Goal: Transaction & Acquisition: Purchase product/service

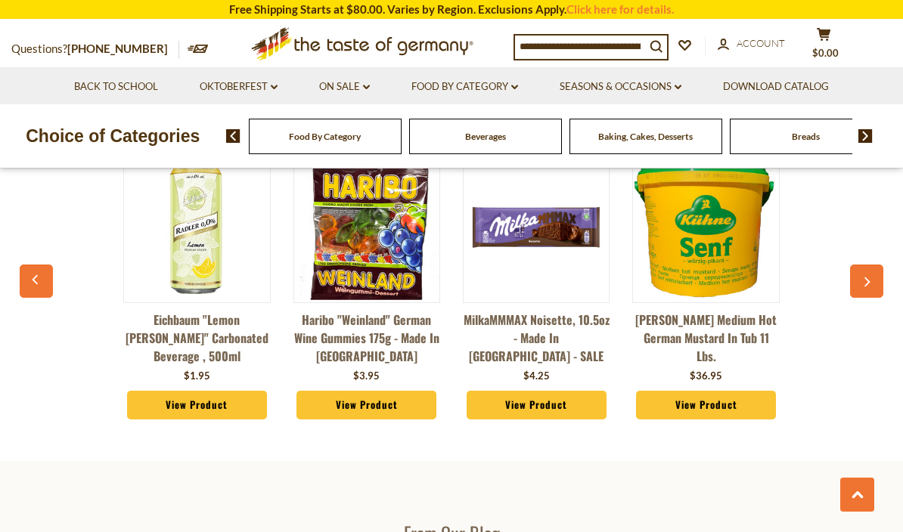
click at [315, 407] on link "View Product" at bounding box center [366, 405] width 140 height 29
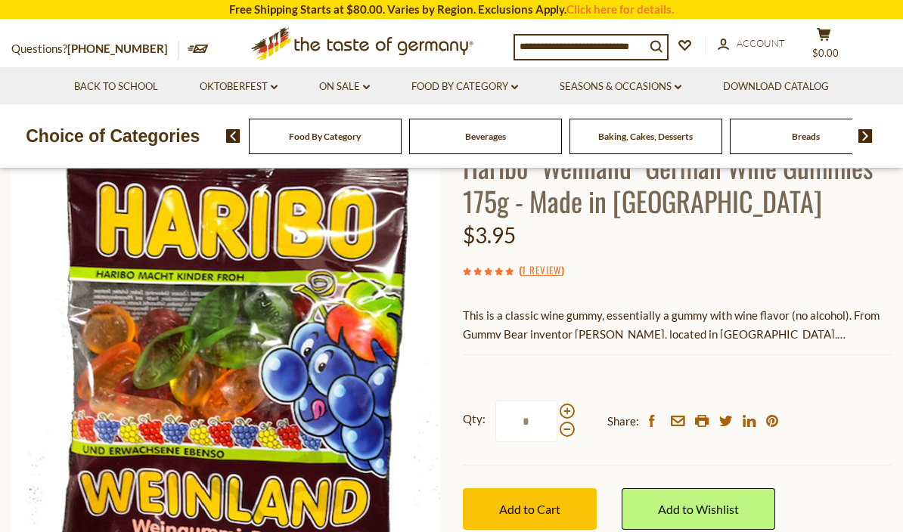
scroll to position [119, 0]
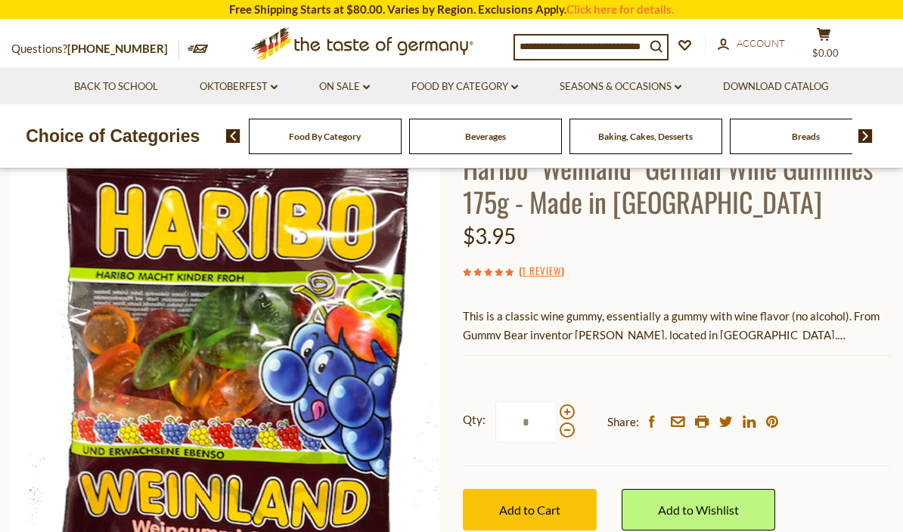
click at [542, 509] on span "Add to Cart" at bounding box center [529, 510] width 61 height 14
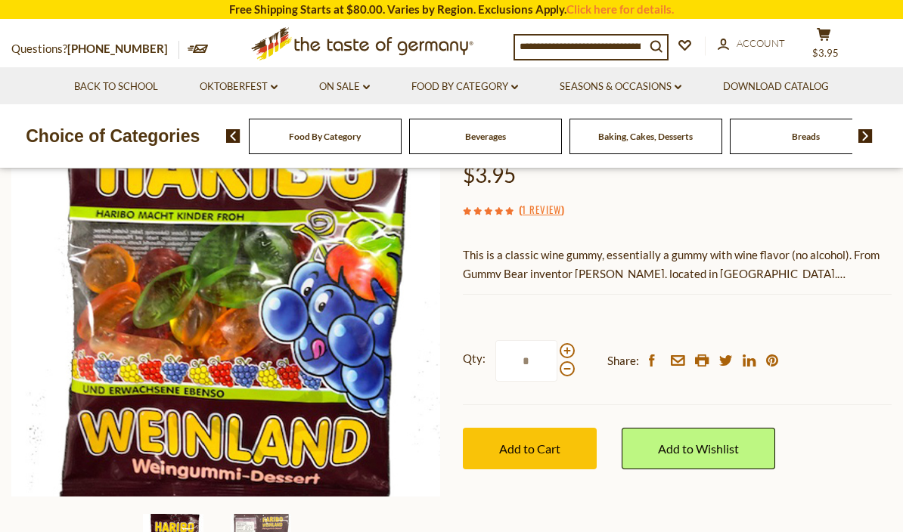
scroll to position [178, 0]
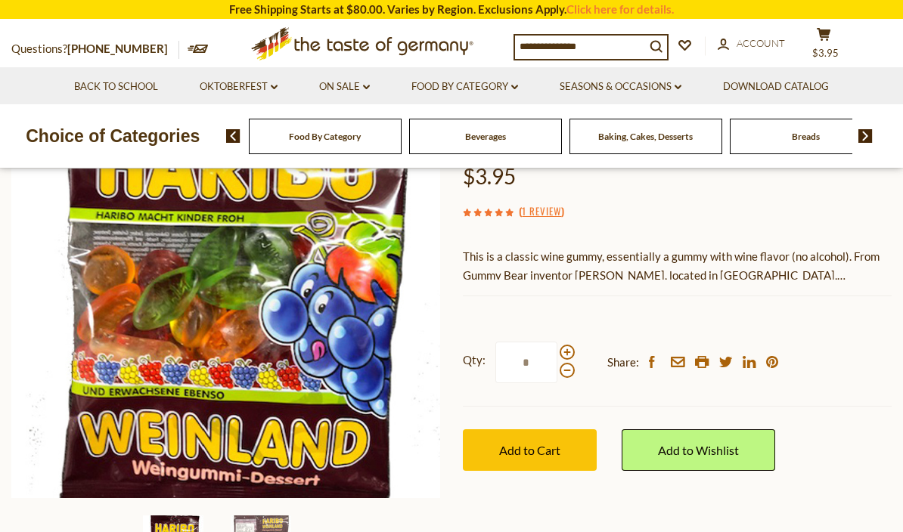
click at [22, 278] on img at bounding box center [226, 284] width 430 height 430
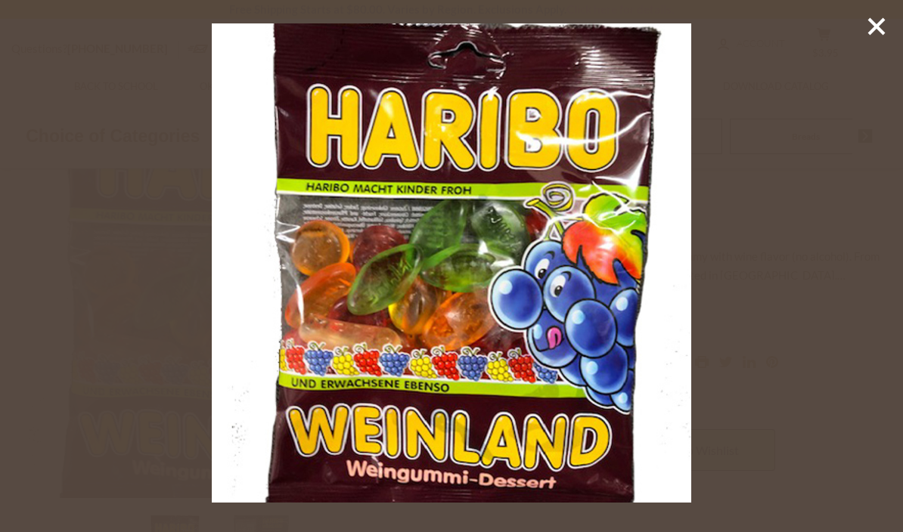
click at [24, 259] on div at bounding box center [451, 266] width 903 height 532
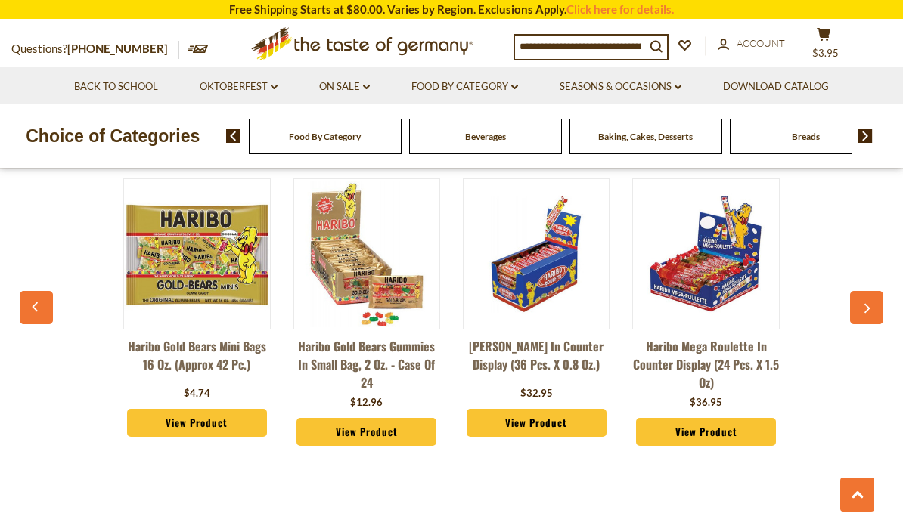
scroll to position [1103, 0]
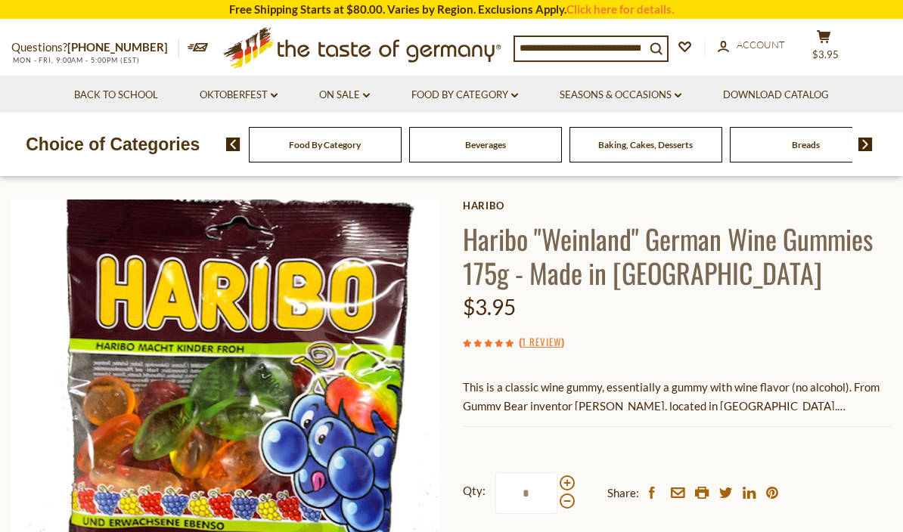
scroll to position [57, 0]
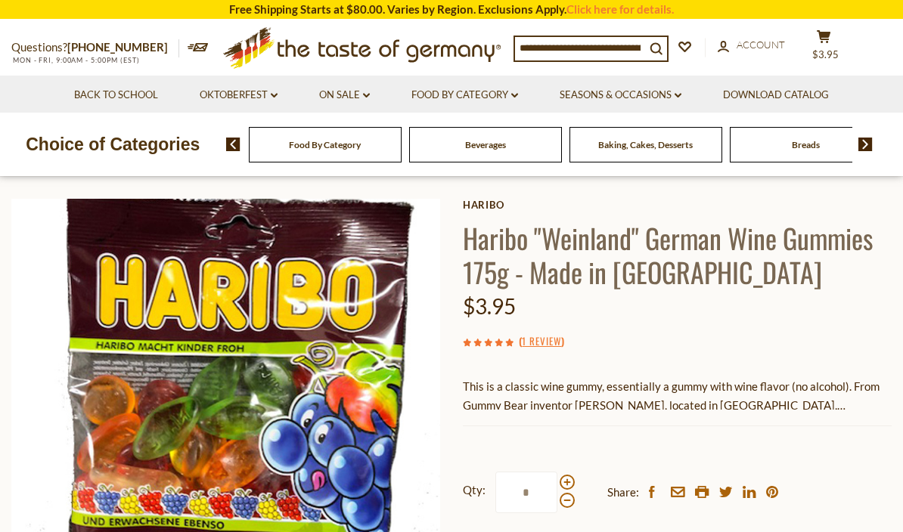
click at [221, 98] on link "Oktoberfest dropdown_arrow" at bounding box center [239, 95] width 78 height 17
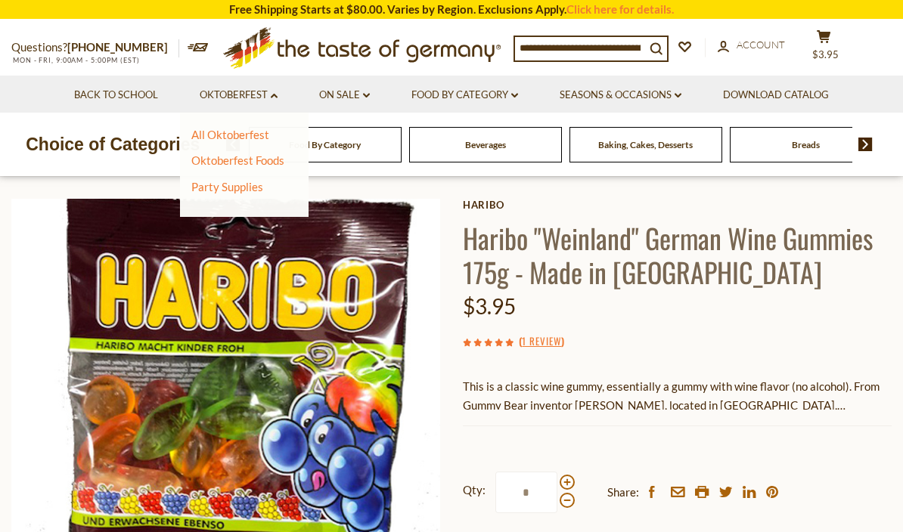
click at [206, 135] on link "All Oktoberfest" at bounding box center [230, 135] width 78 height 14
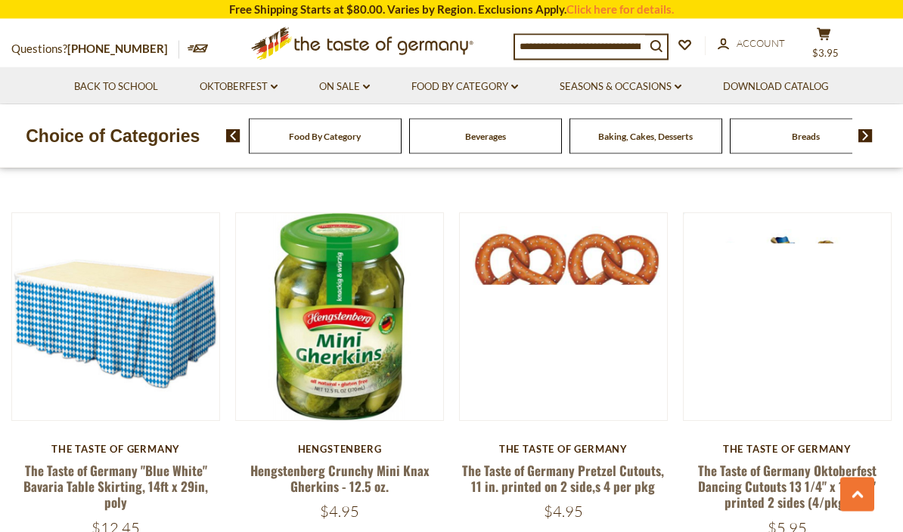
scroll to position [3282, 0]
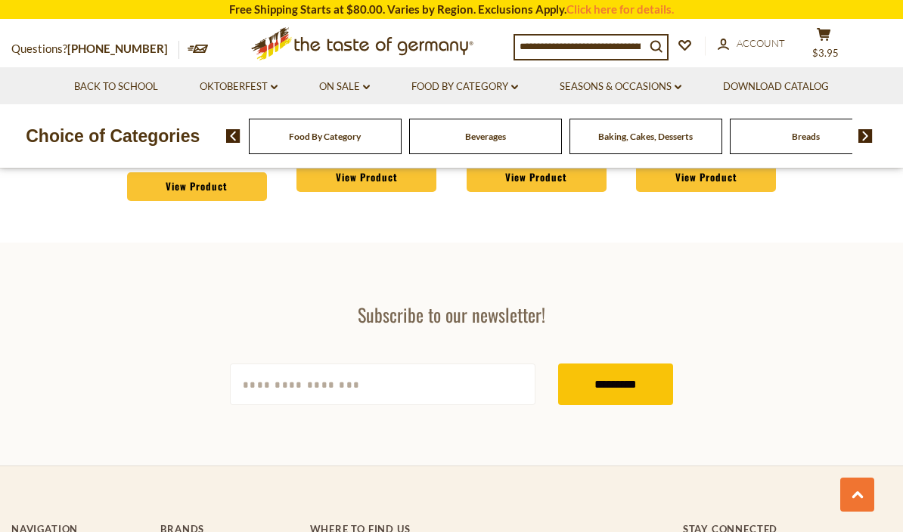
click at [605, 42] on input at bounding box center [580, 46] width 130 height 21
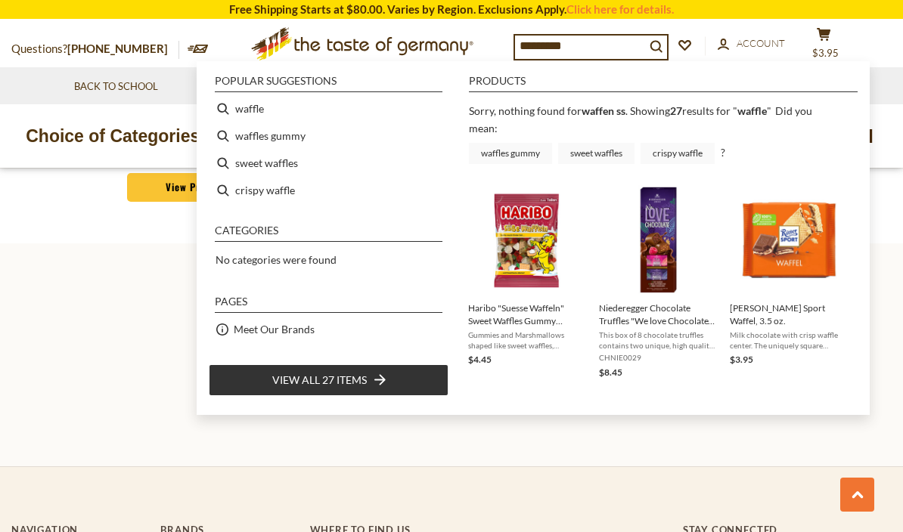
scroll to position [4193, 0]
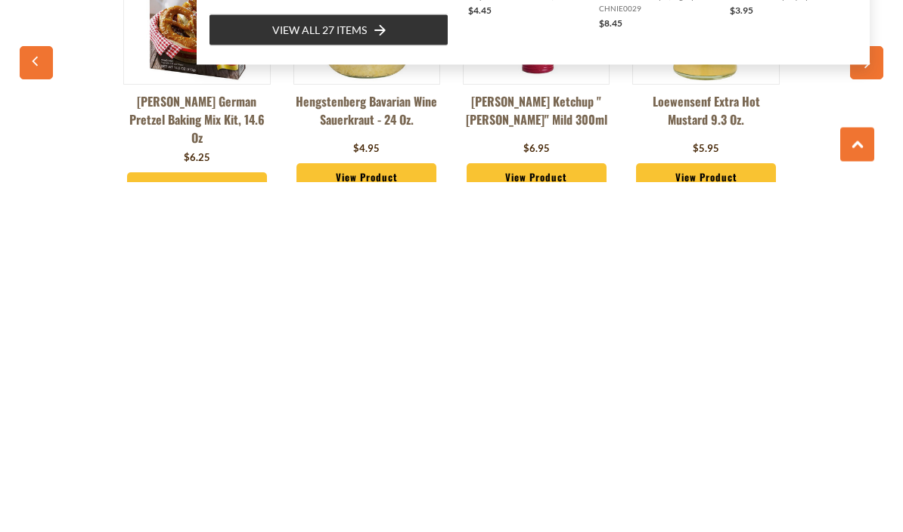
type input "*"
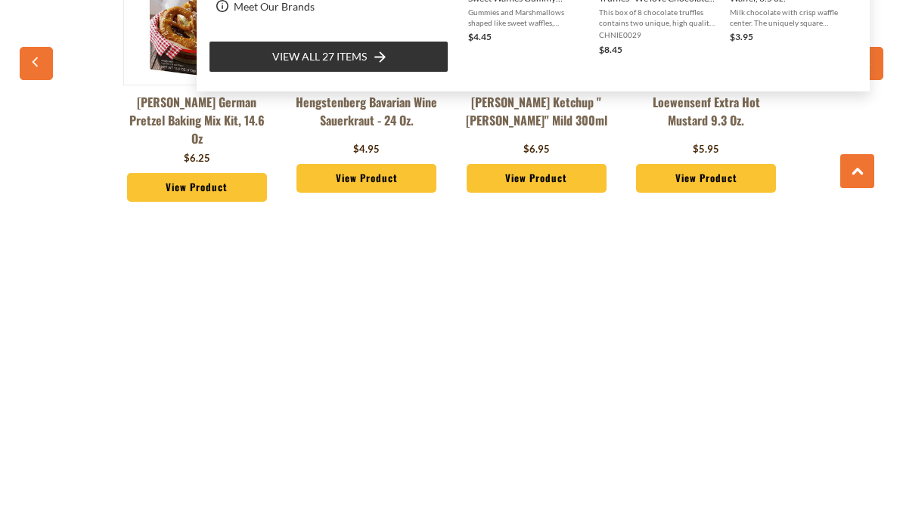
scroll to position [3854, 0]
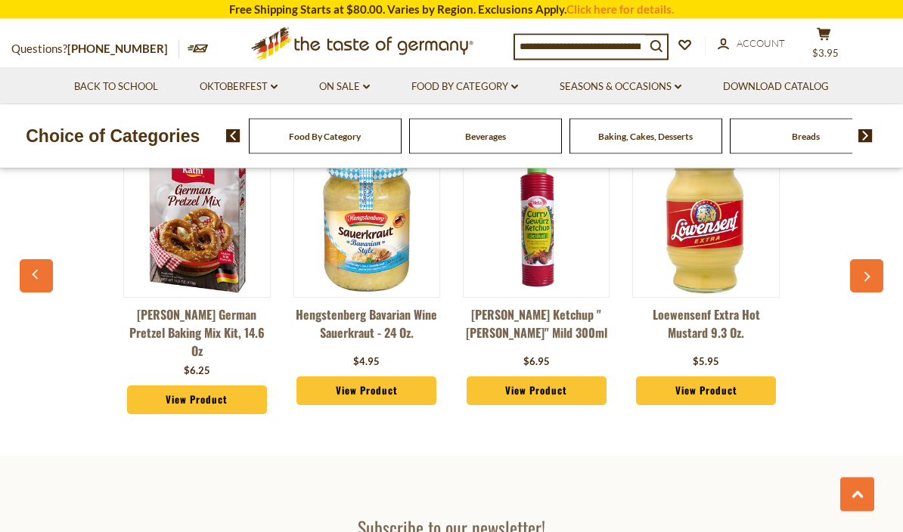
scroll to position [3993, 0]
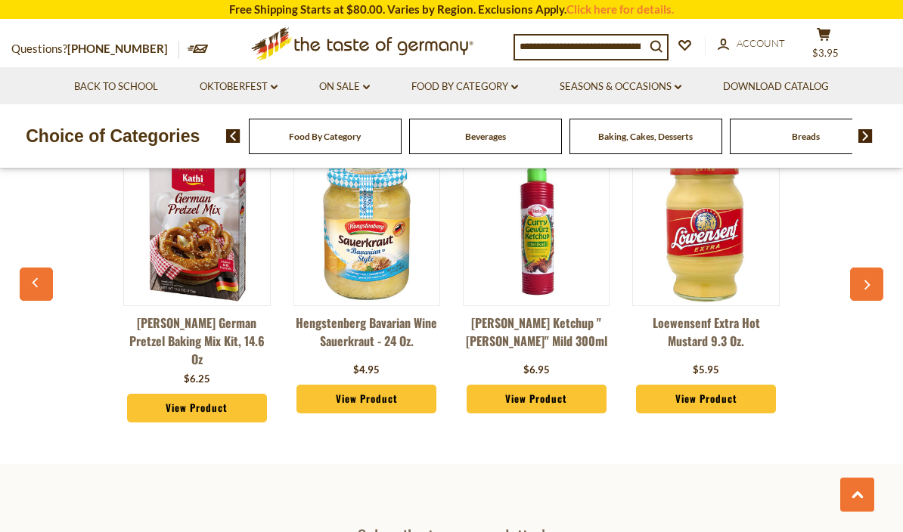
click at [873, 274] on button "button" at bounding box center [866, 284] width 33 height 33
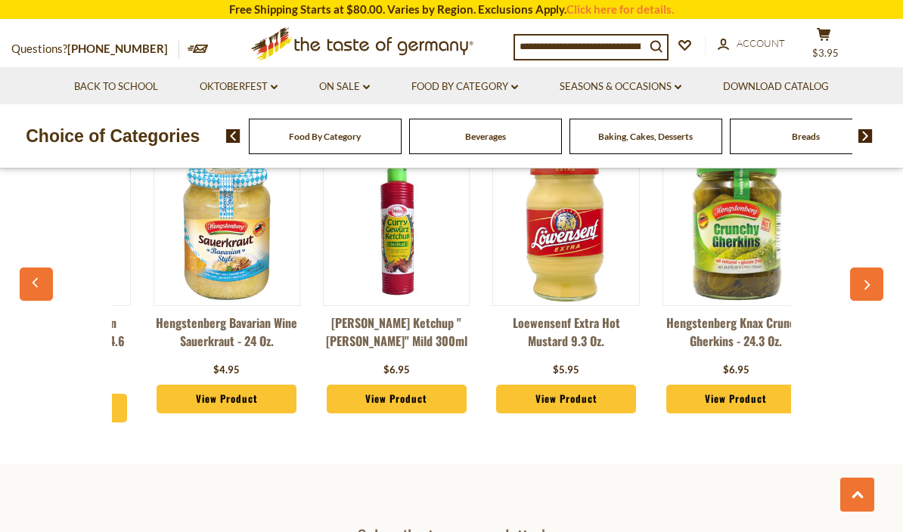
scroll to position [0, 169]
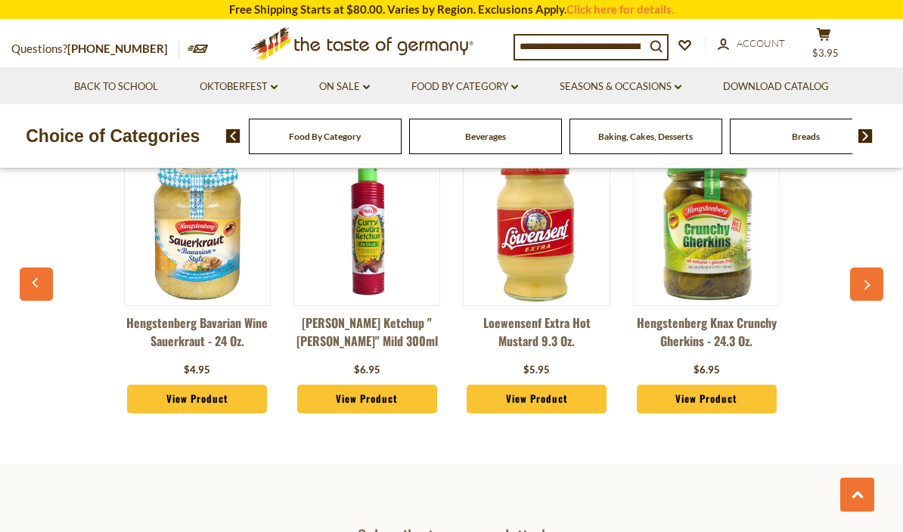
click at [28, 275] on button "button" at bounding box center [36, 284] width 33 height 33
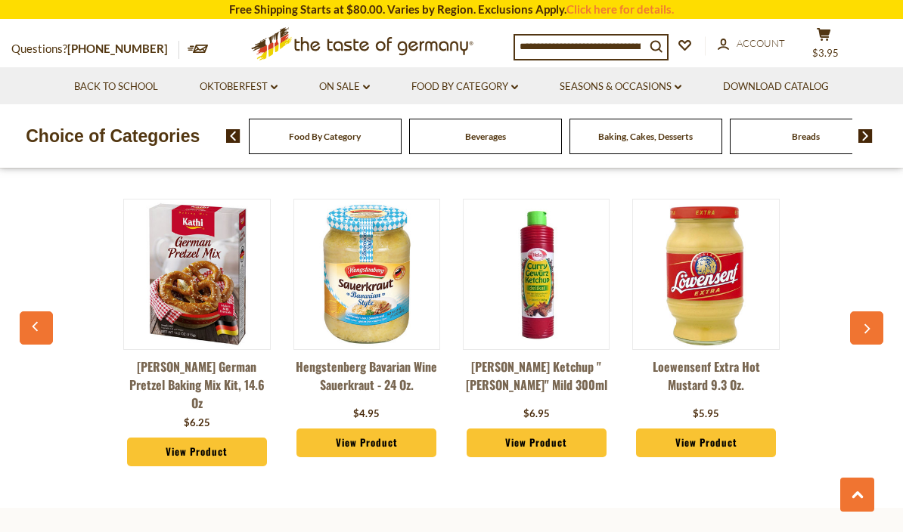
scroll to position [3948, 0]
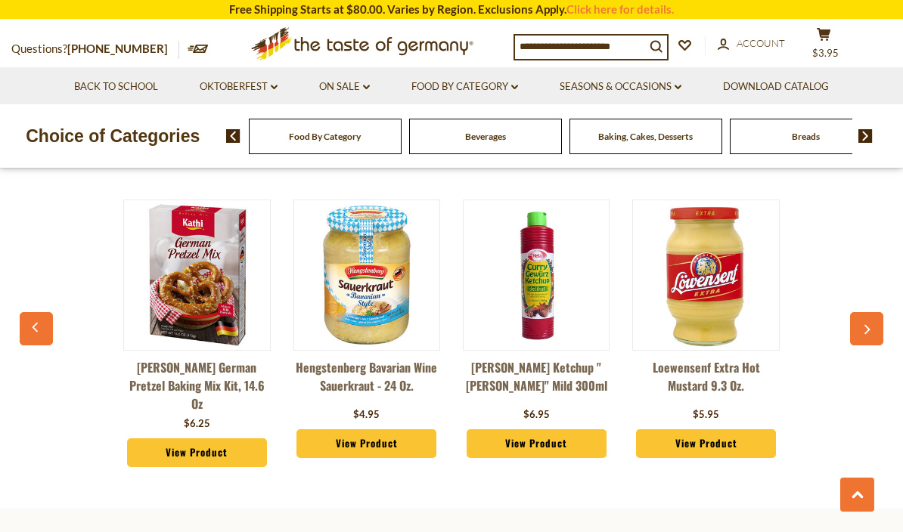
click at [867, 303] on div "[PERSON_NAME] German Pretzel Baking Mix Kit, 14.6 oz $6.25 View Product Hengste…" at bounding box center [451, 337] width 849 height 313
click at [861, 318] on button "button" at bounding box center [866, 328] width 33 height 33
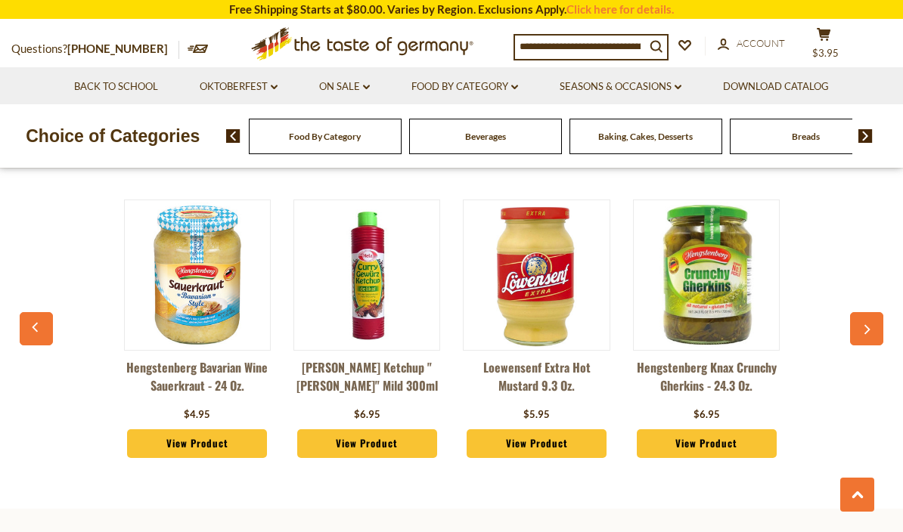
click at [858, 326] on button "button" at bounding box center [866, 328] width 33 height 33
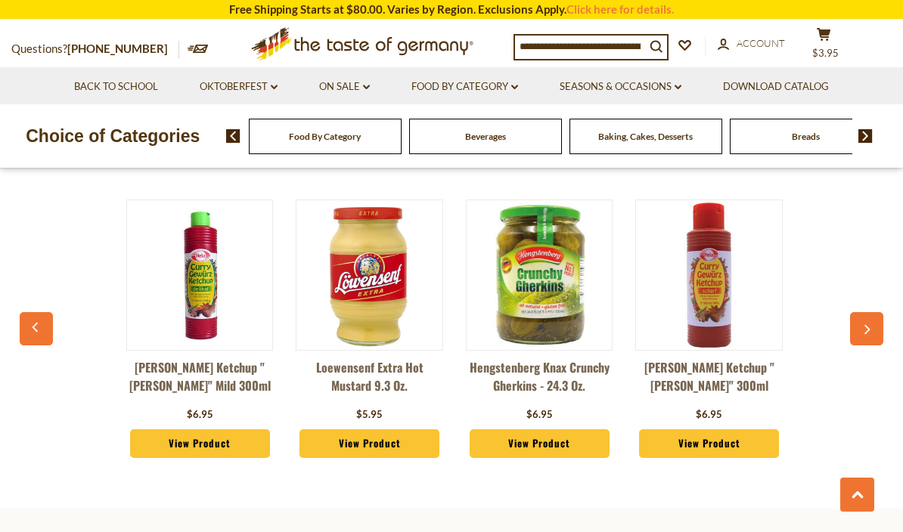
scroll to position [0, 339]
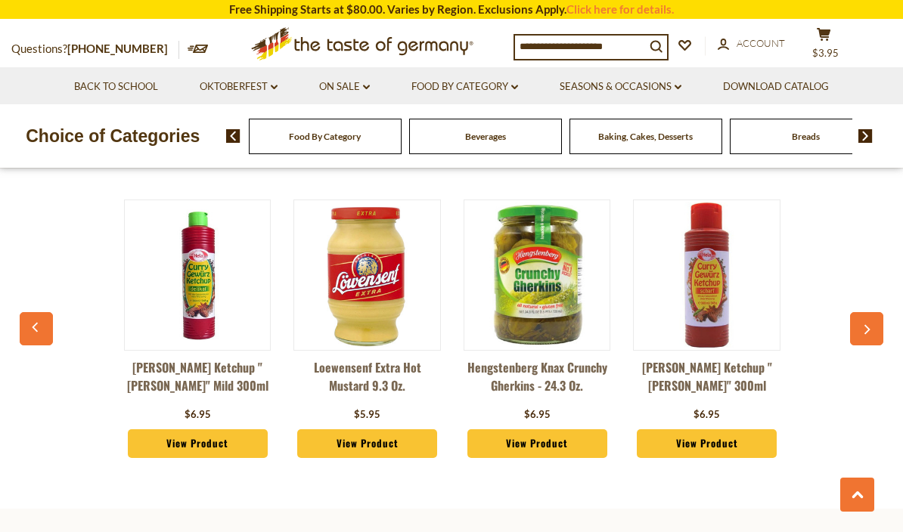
click at [861, 315] on button "button" at bounding box center [866, 328] width 33 height 33
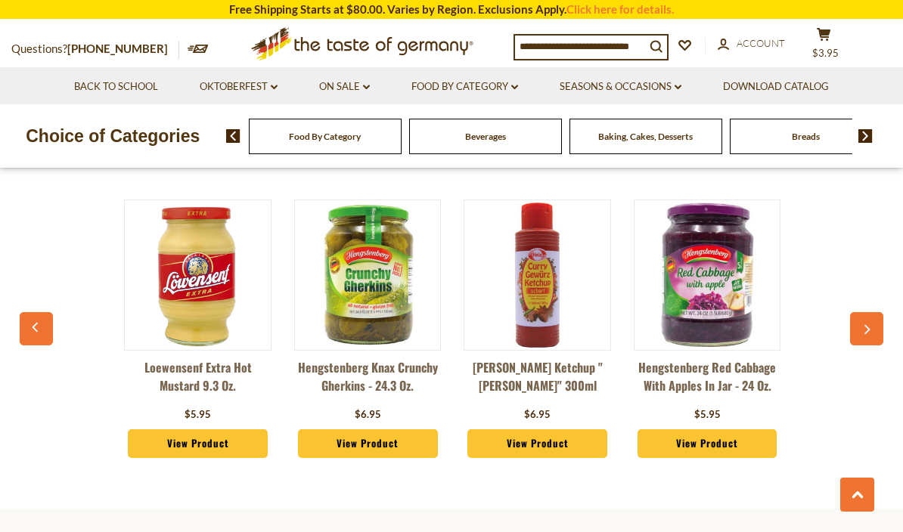
click at [865, 317] on button "button" at bounding box center [866, 328] width 33 height 33
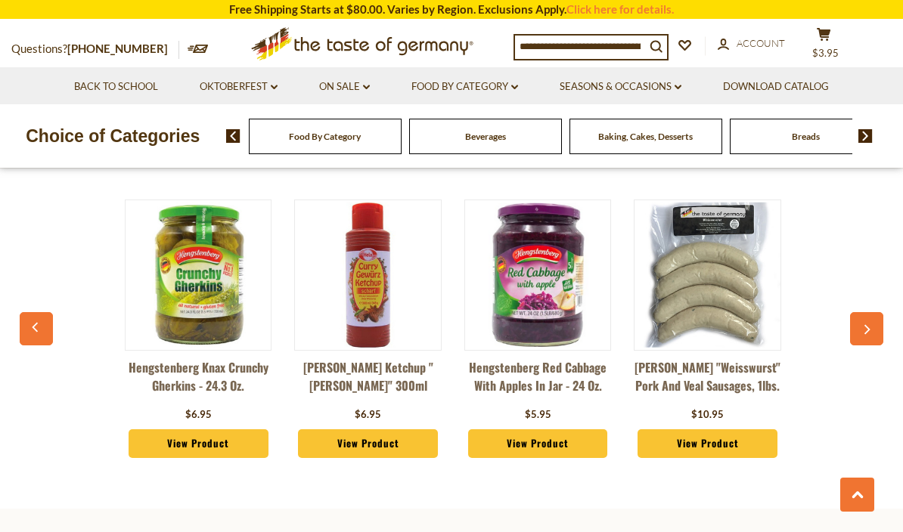
click at [867, 324] on icon "button" at bounding box center [867, 329] width 10 height 11
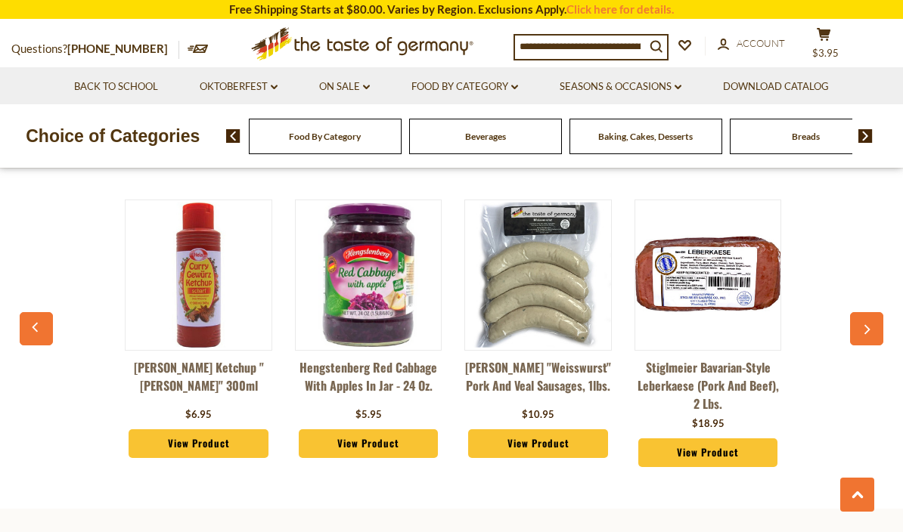
click at [867, 325] on icon "button" at bounding box center [868, 330] width 6 height 10
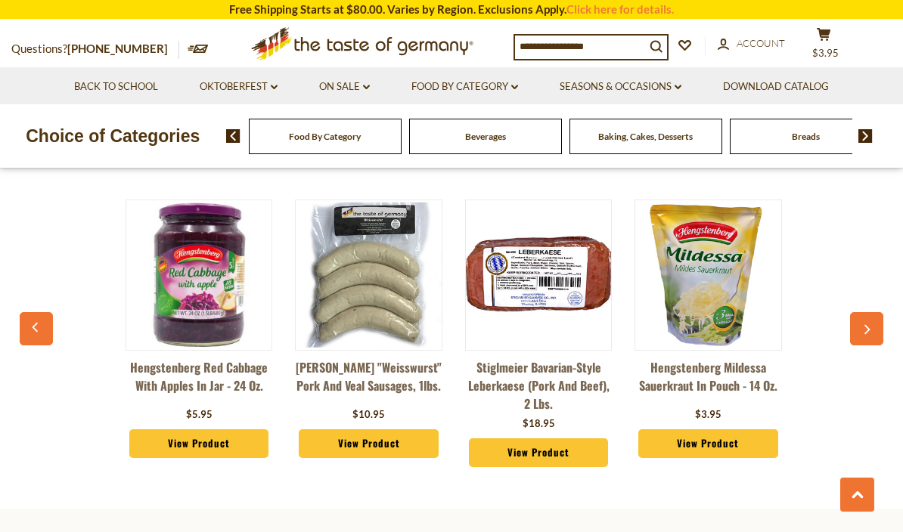
click at [871, 315] on button "button" at bounding box center [866, 328] width 33 height 33
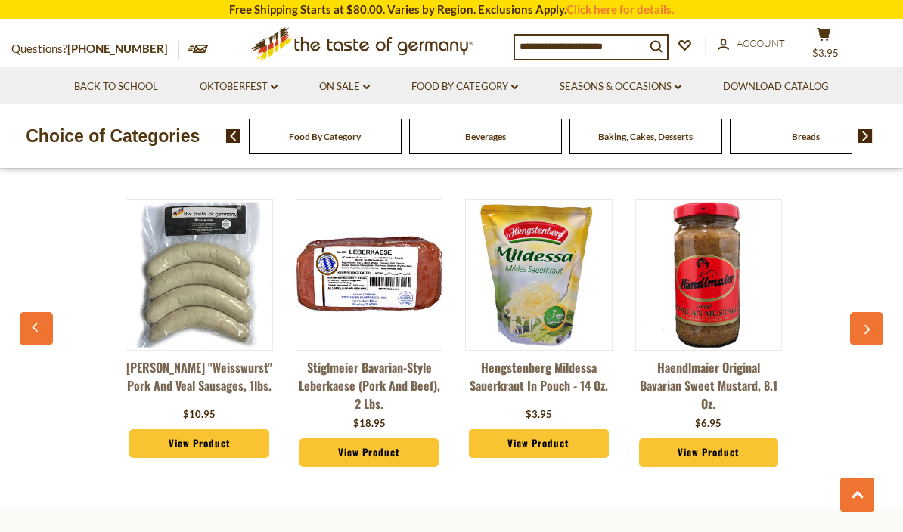
click at [869, 324] on icon "button" at bounding box center [867, 329] width 10 height 11
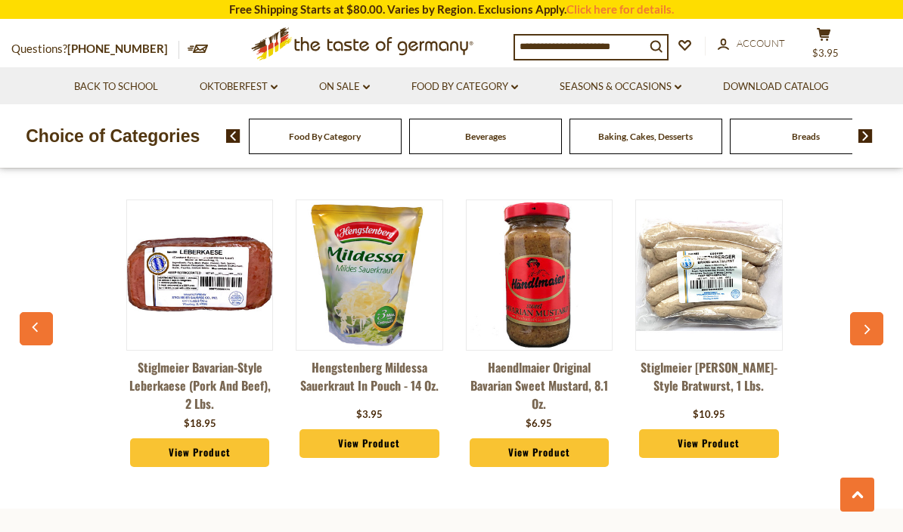
click at [868, 325] on icon "button" at bounding box center [868, 330] width 6 height 10
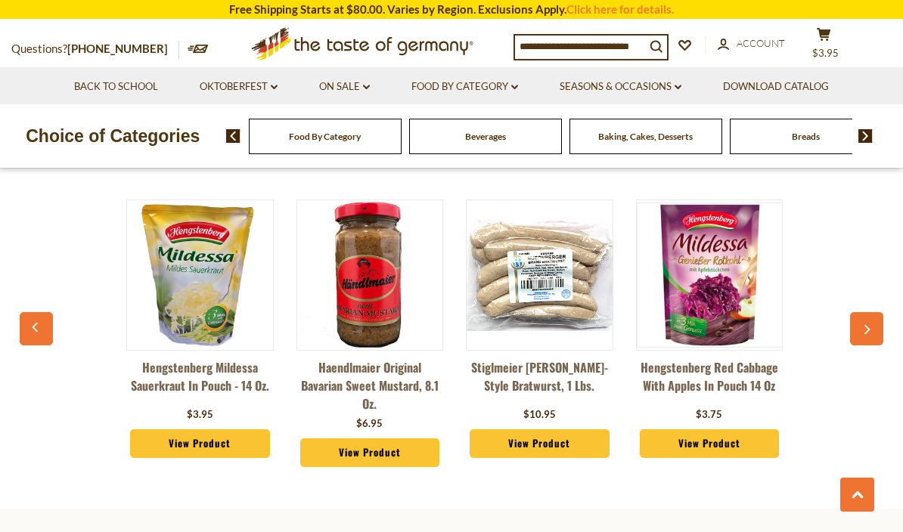
click at [871, 324] on icon "button" at bounding box center [867, 329] width 10 height 11
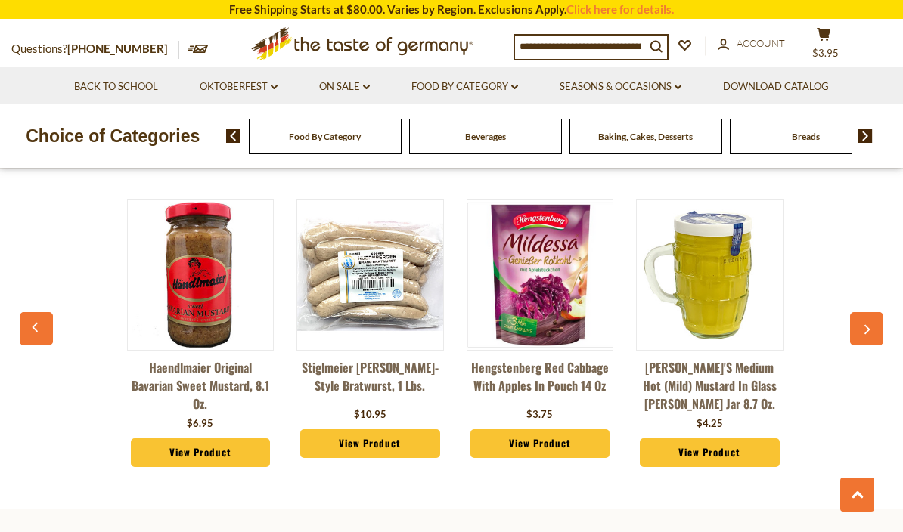
click at [870, 324] on icon "button" at bounding box center [867, 329] width 10 height 11
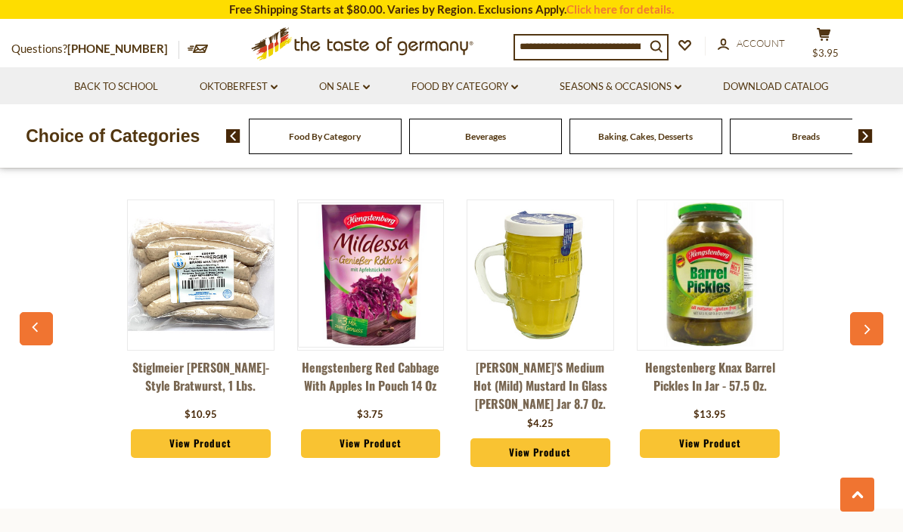
click at [873, 315] on button "button" at bounding box center [866, 328] width 33 height 33
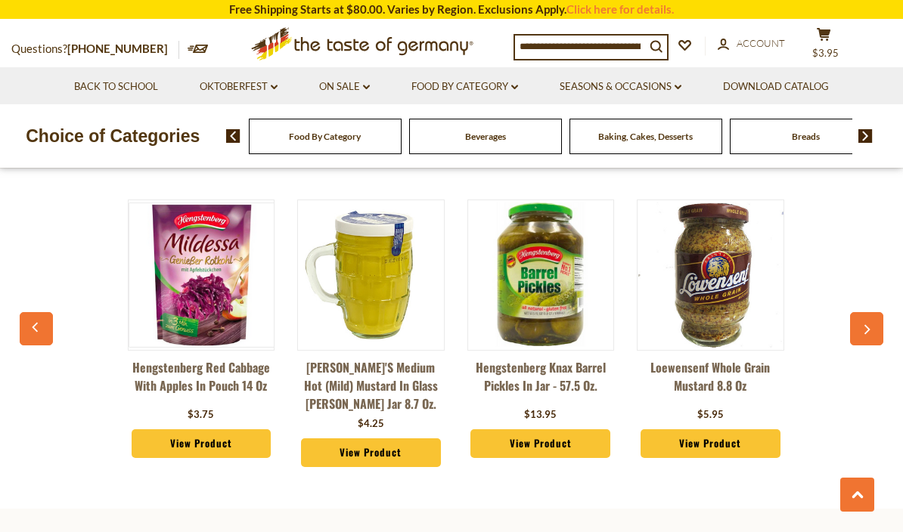
click at [871, 324] on icon "button" at bounding box center [867, 329] width 10 height 11
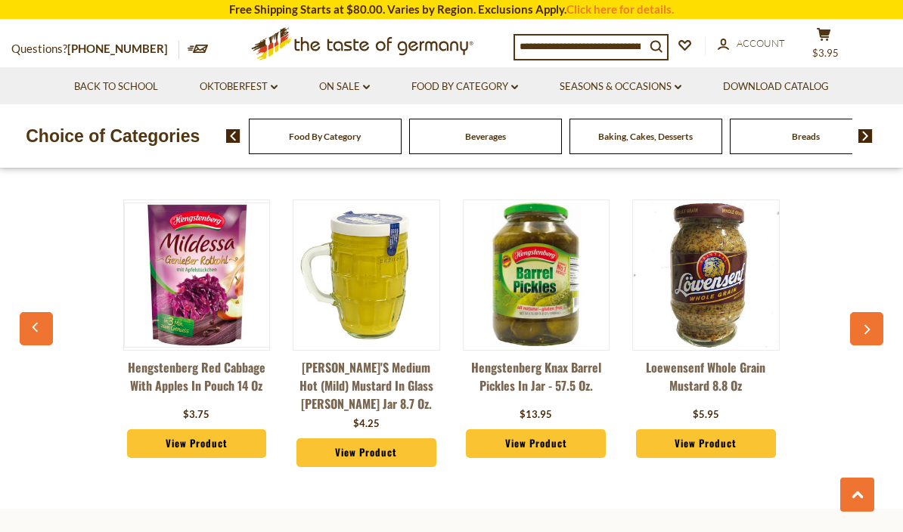
click at [873, 327] on button "button" at bounding box center [866, 328] width 33 height 33
click at [875, 321] on button "button" at bounding box center [866, 328] width 33 height 33
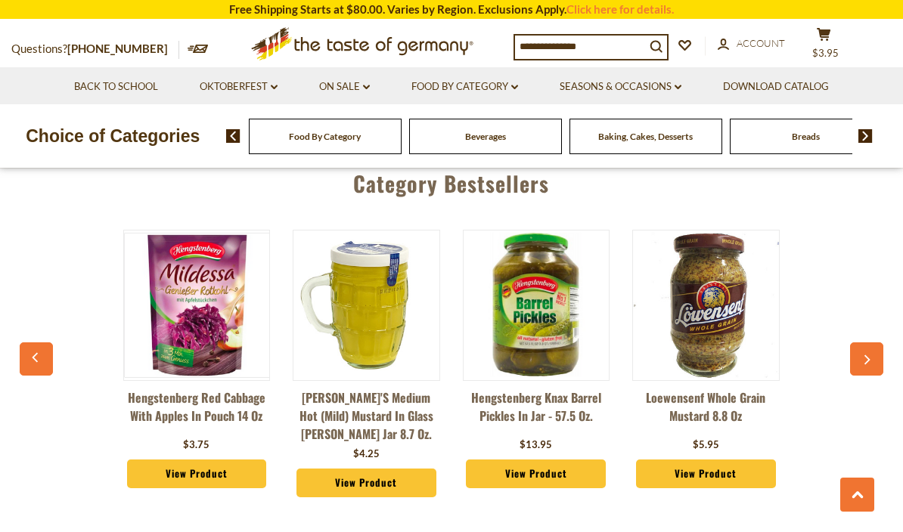
scroll to position [3908, 0]
